Goal: Find specific page/section: Find specific page/section

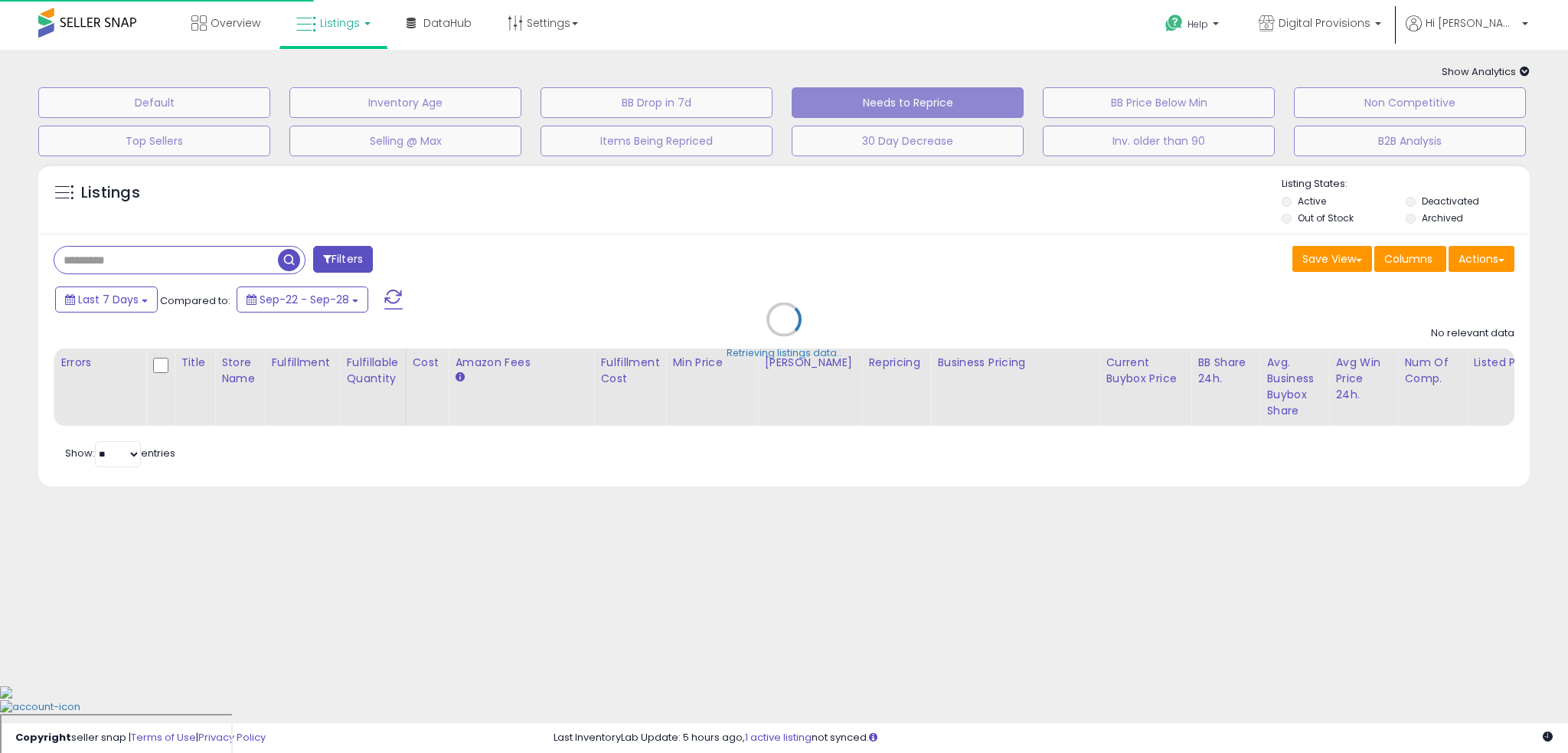
type input "**********"
select select "**"
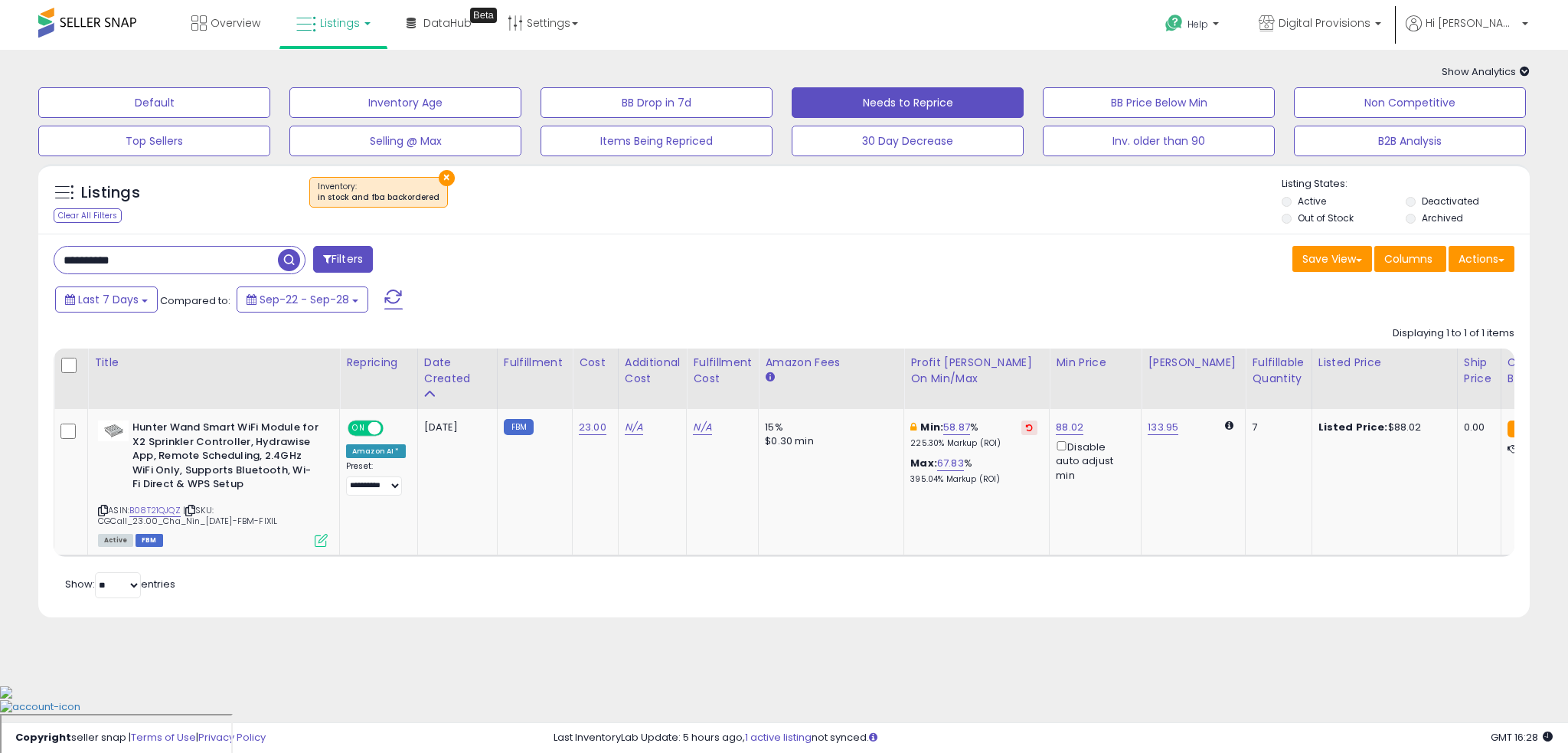
click at [346, 31] on link "Listings" at bounding box center [333, 23] width 97 height 46
click at [352, 129] on icon at bounding box center [347, 134] width 81 height 23
